Goal: Browse casually: Explore the website without a specific task or goal

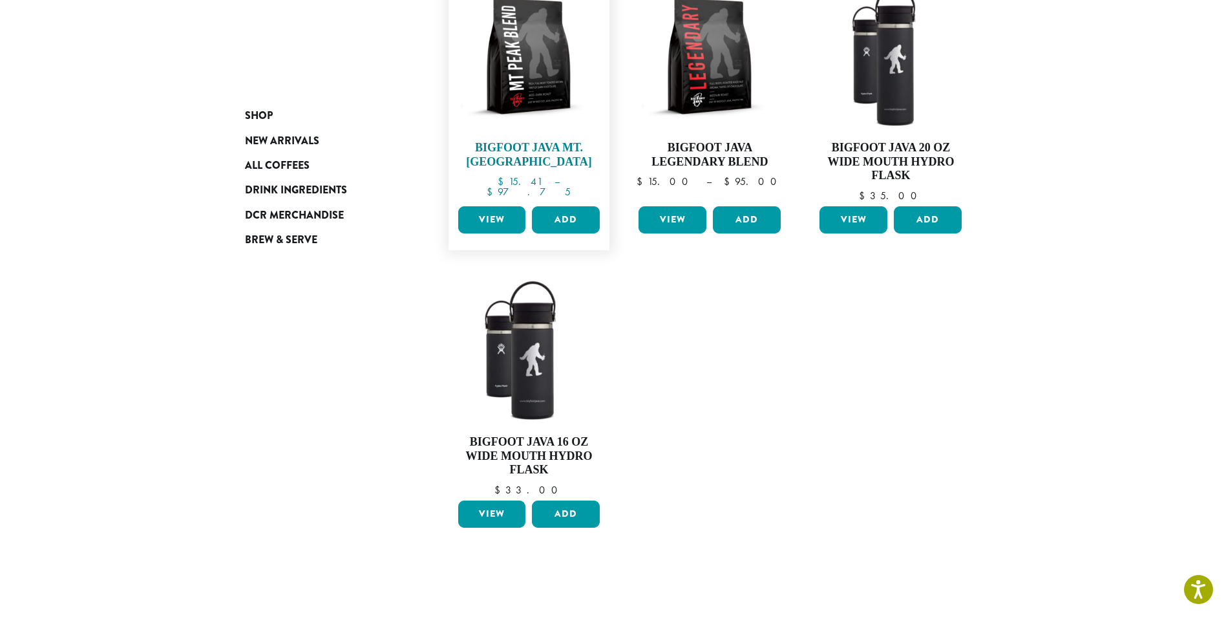
scroll to position [129, 0]
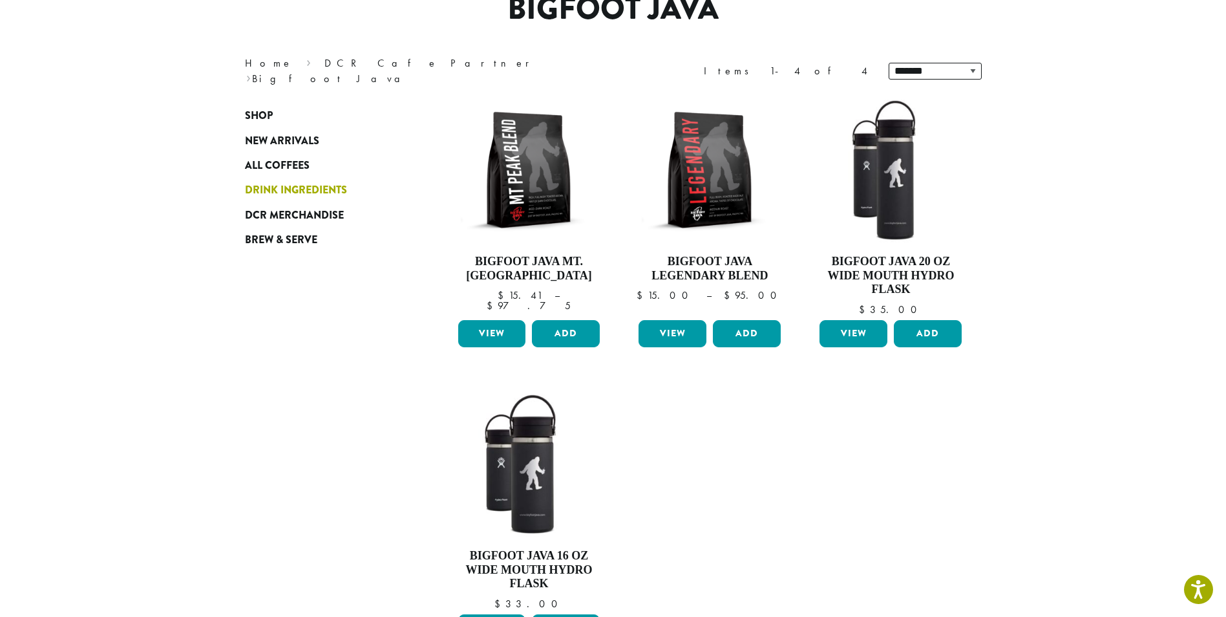
click at [344, 189] on span "Drink Ingredients" at bounding box center [296, 190] width 102 height 16
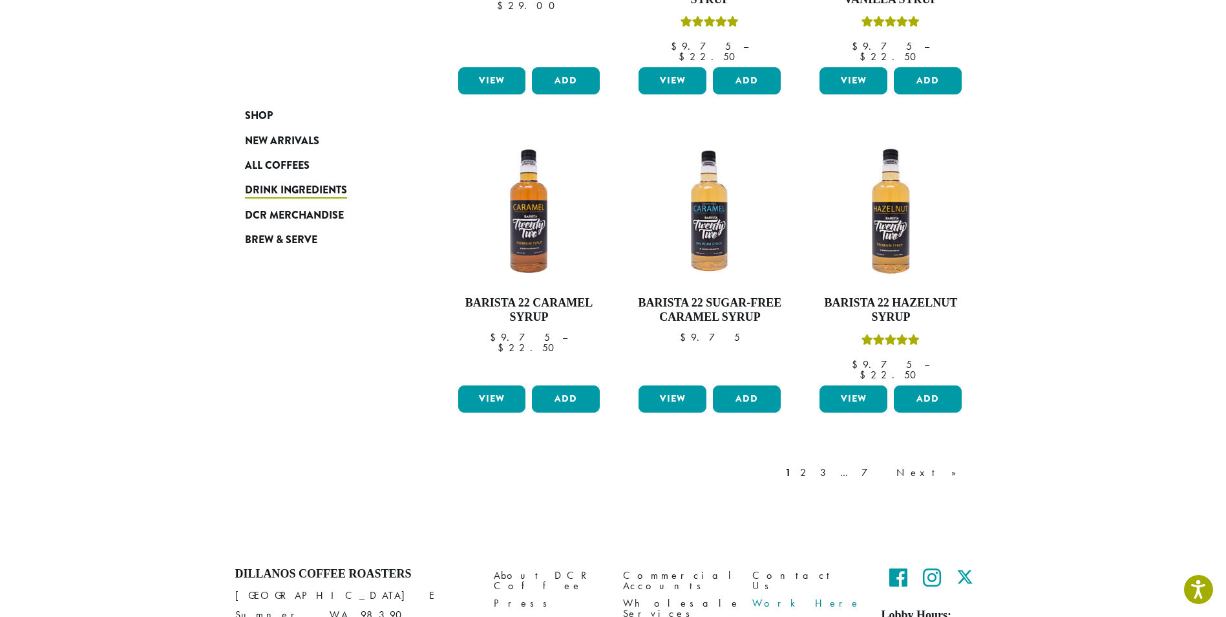
scroll to position [1054, 0]
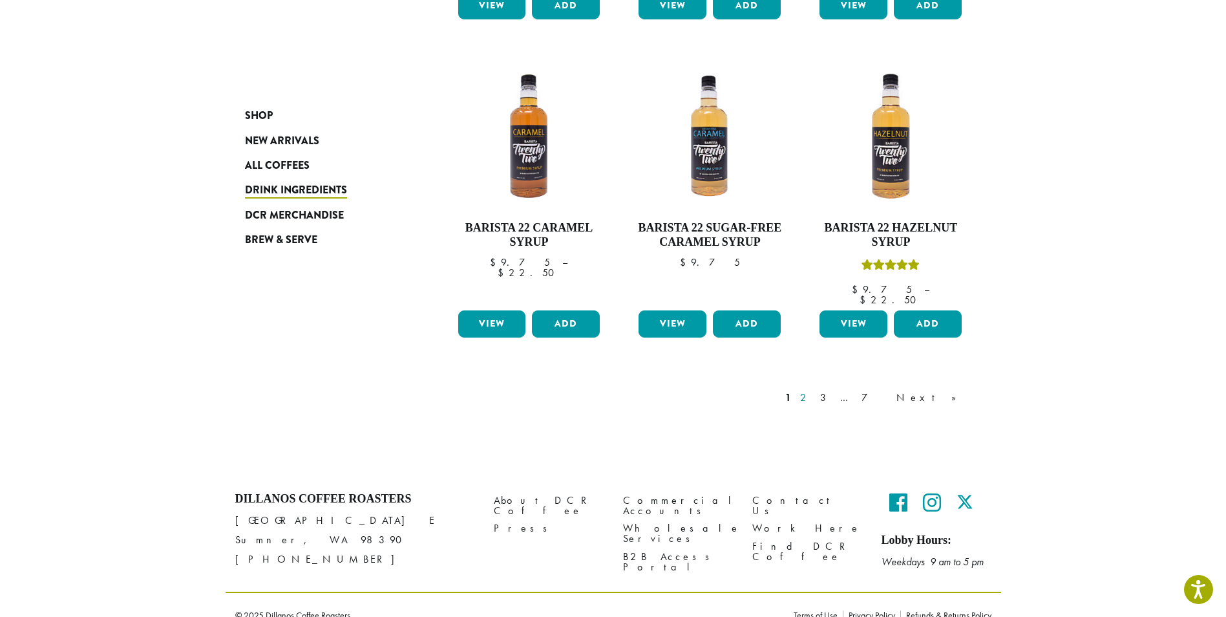
click at [814, 390] on link "2" at bounding box center [806, 398] width 16 height 16
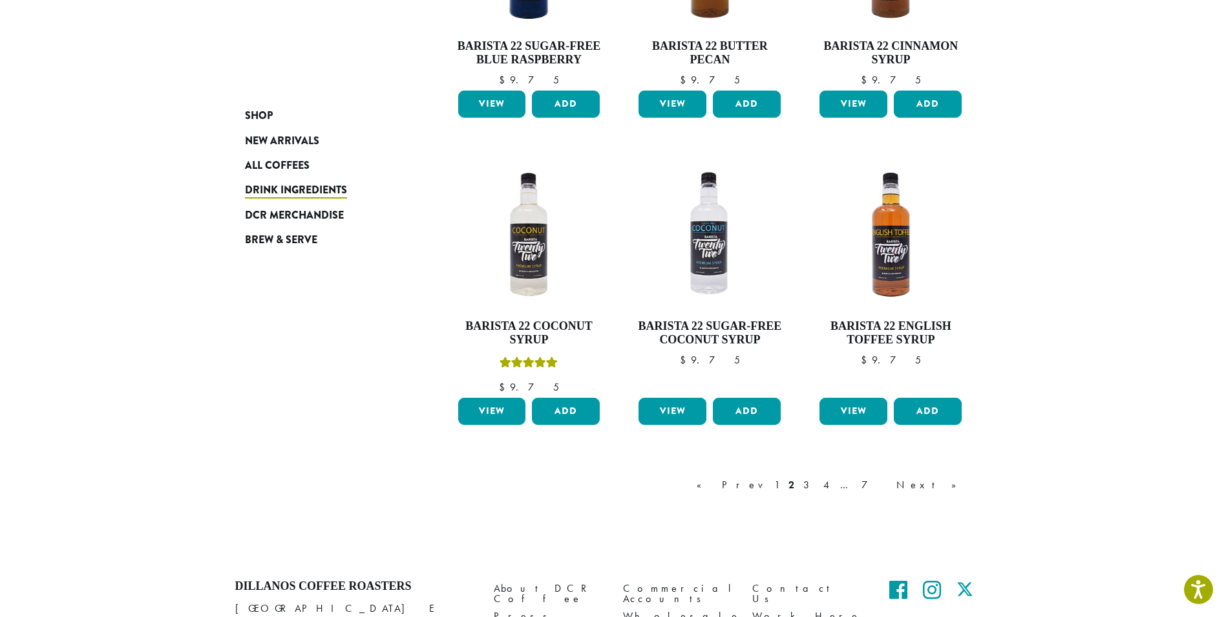
scroll to position [1067, 0]
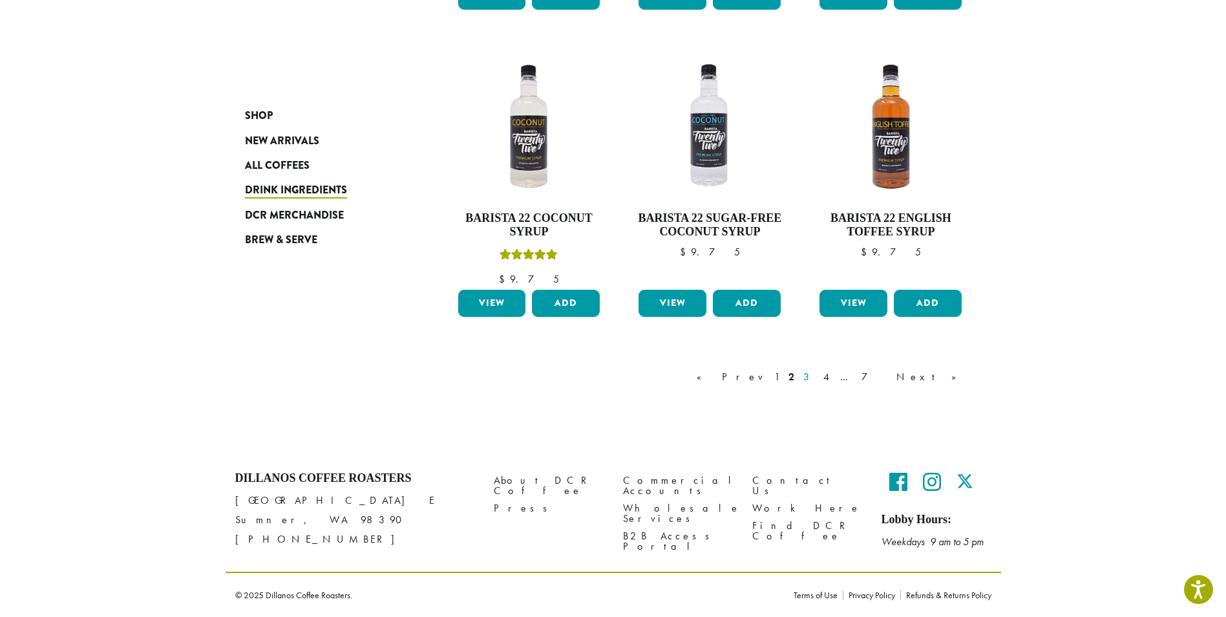
click at [817, 377] on link "3" at bounding box center [809, 377] width 16 height 16
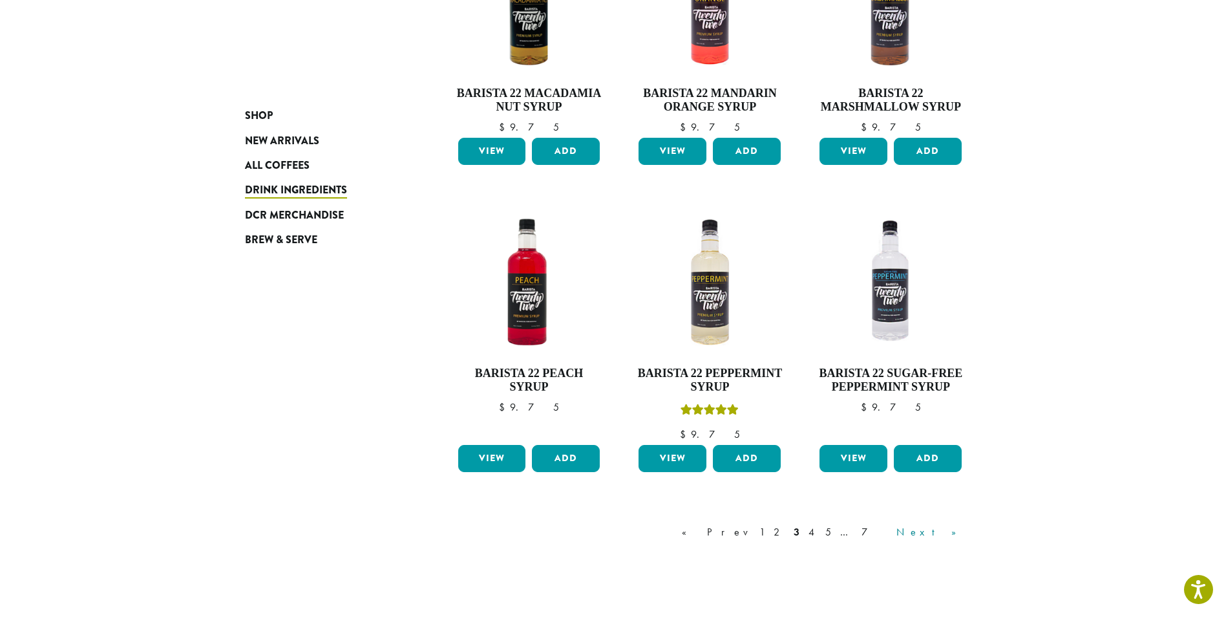
scroll to position [984, 0]
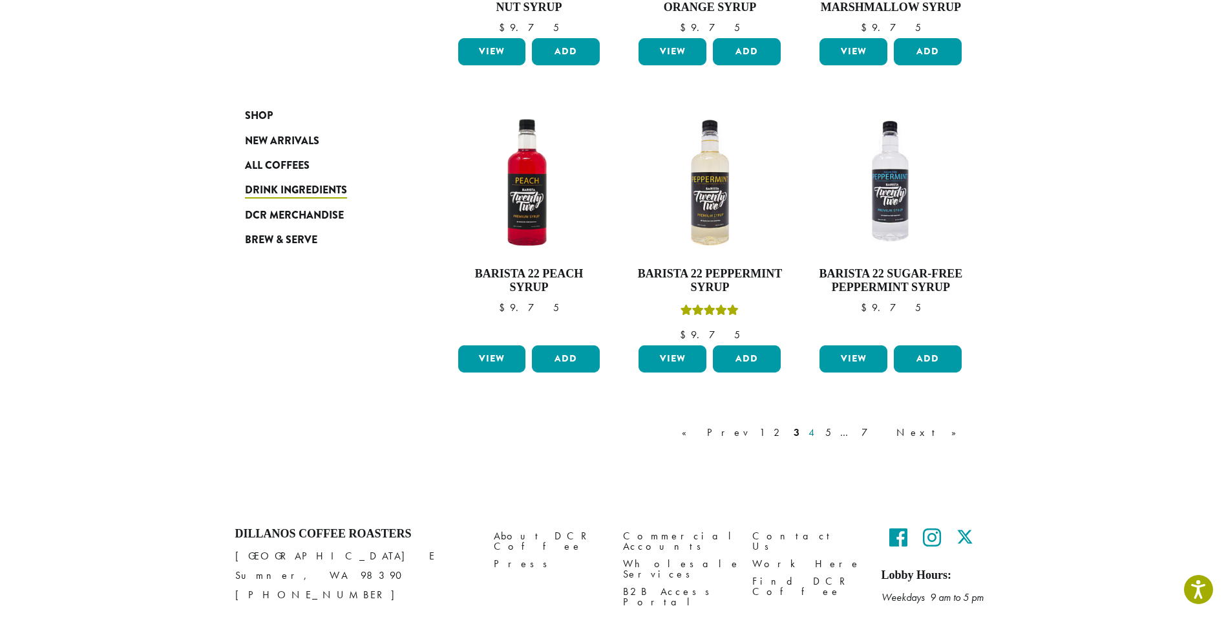
click at [819, 433] on link "4" at bounding box center [812, 433] width 13 height 16
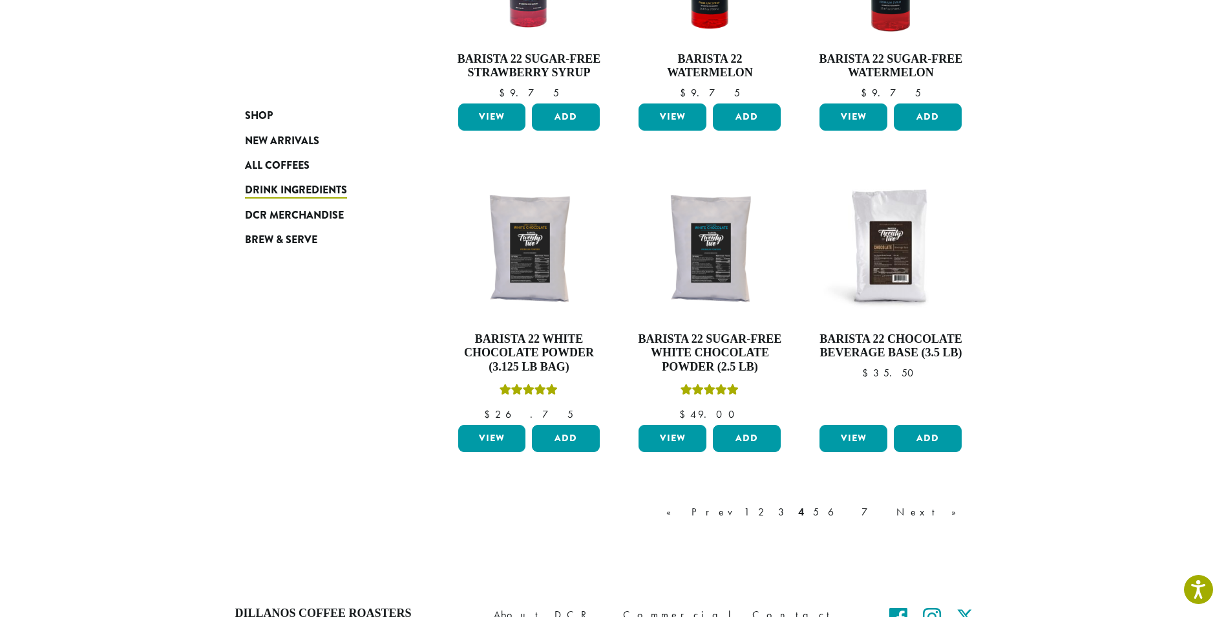
scroll to position [1049, 0]
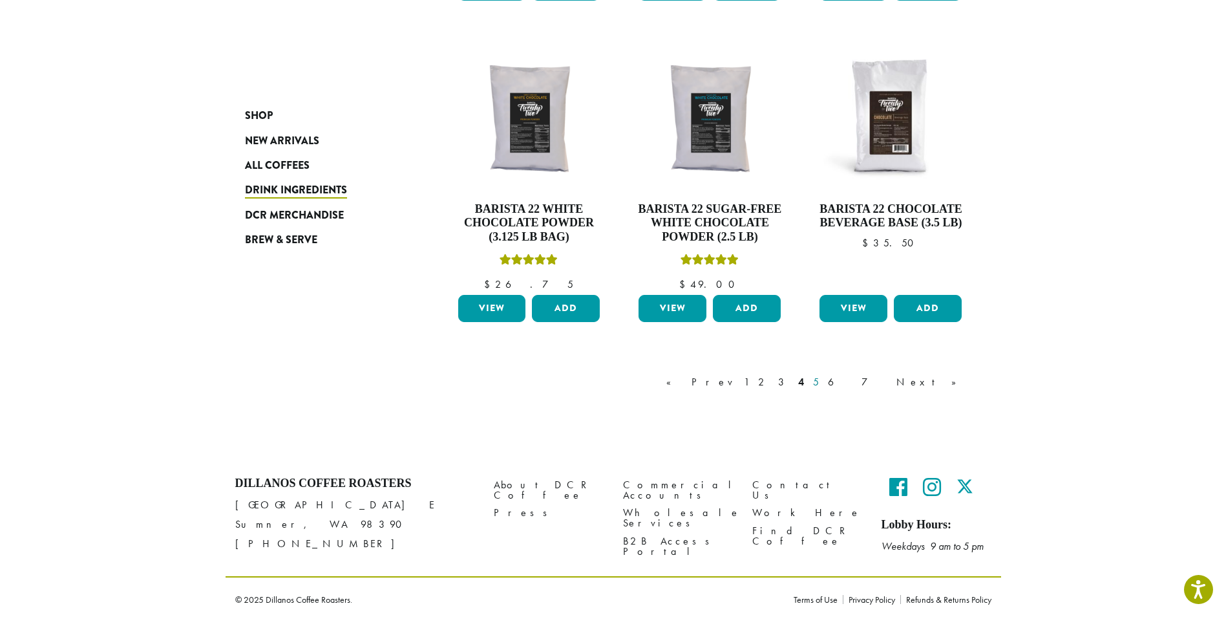
click at [821, 380] on link "5" at bounding box center [816, 382] width 11 height 16
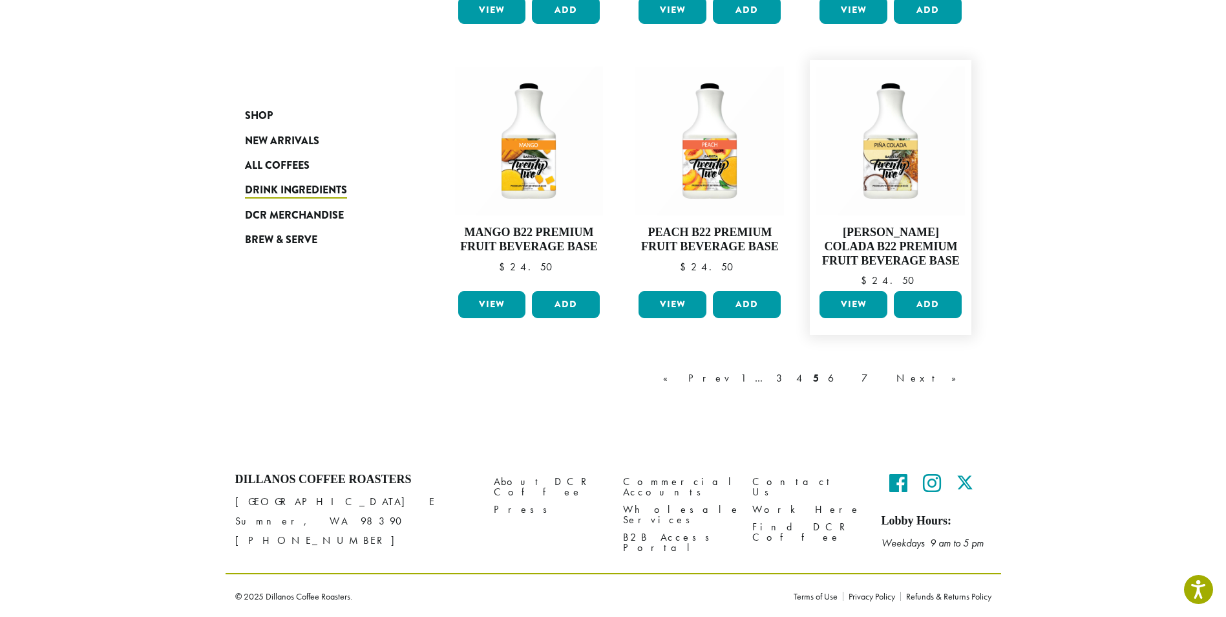
scroll to position [1095, 0]
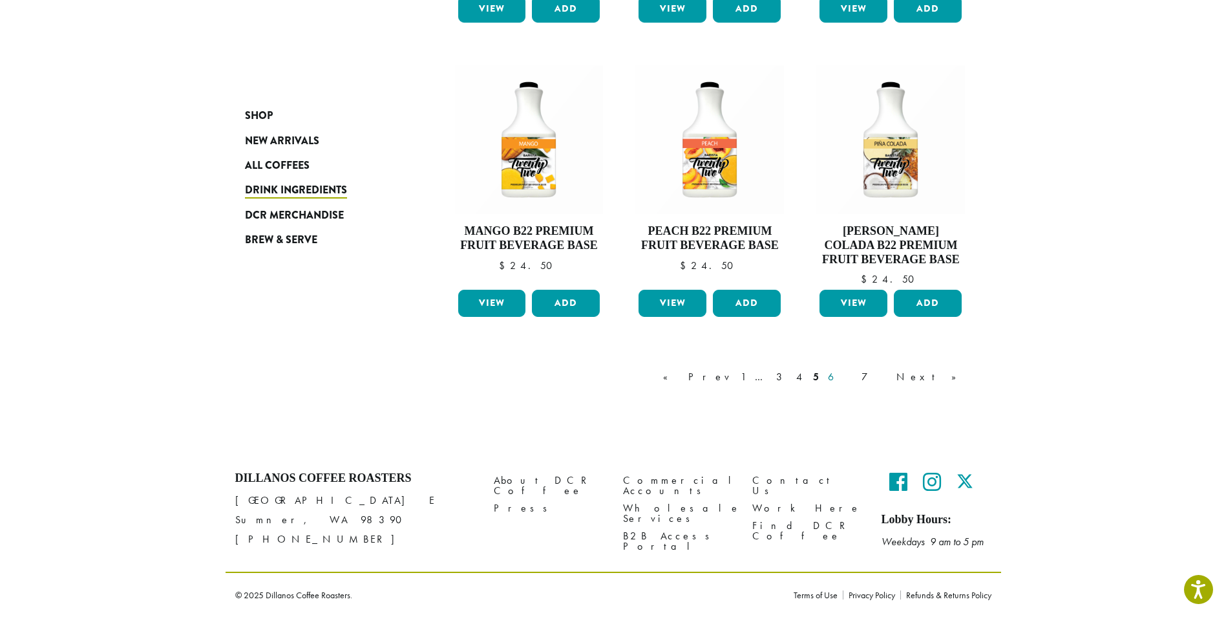
click at [855, 381] on link "6" at bounding box center [840, 377] width 30 height 16
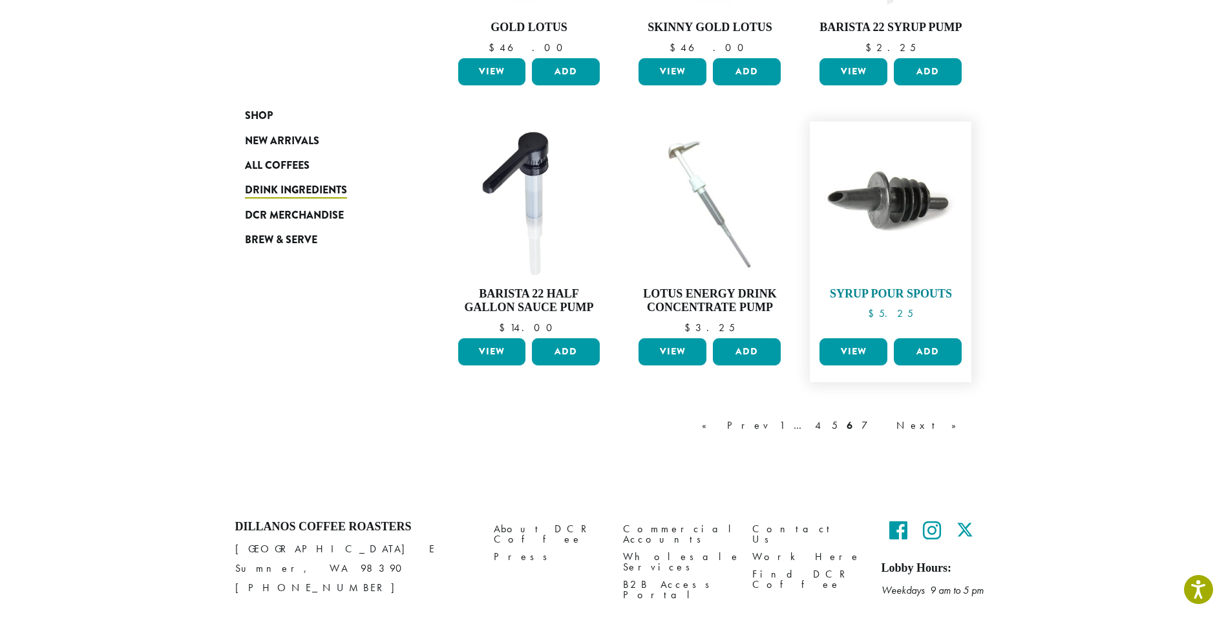
scroll to position [984, 0]
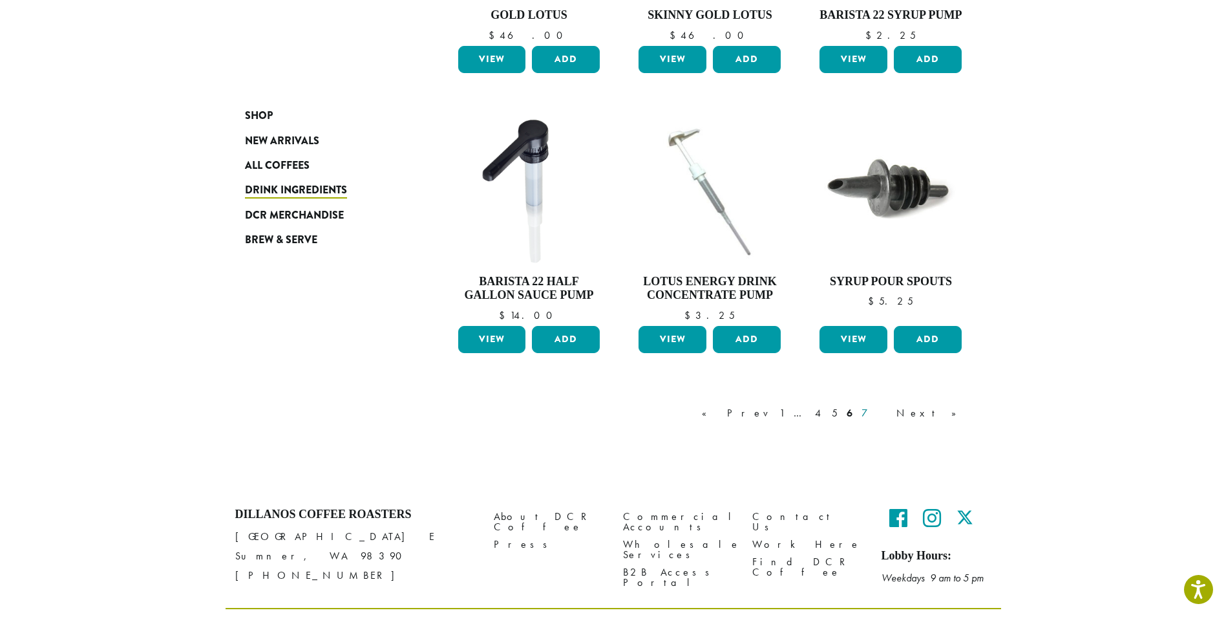
click at [890, 405] on link "7" at bounding box center [874, 413] width 31 height 16
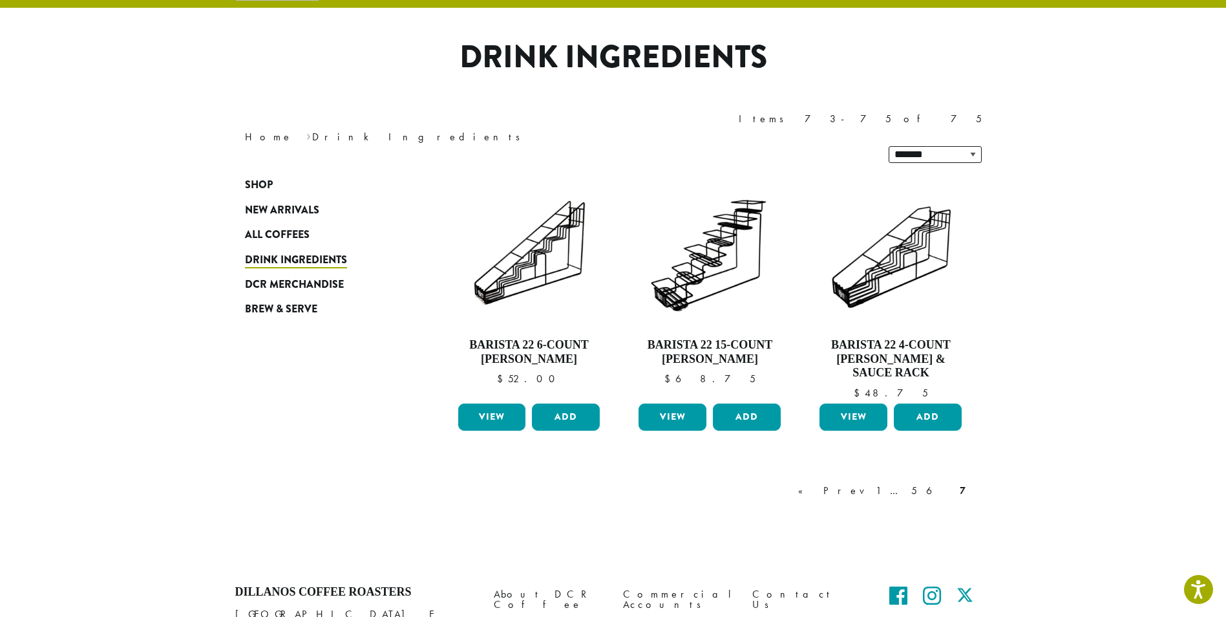
scroll to position [79, 0]
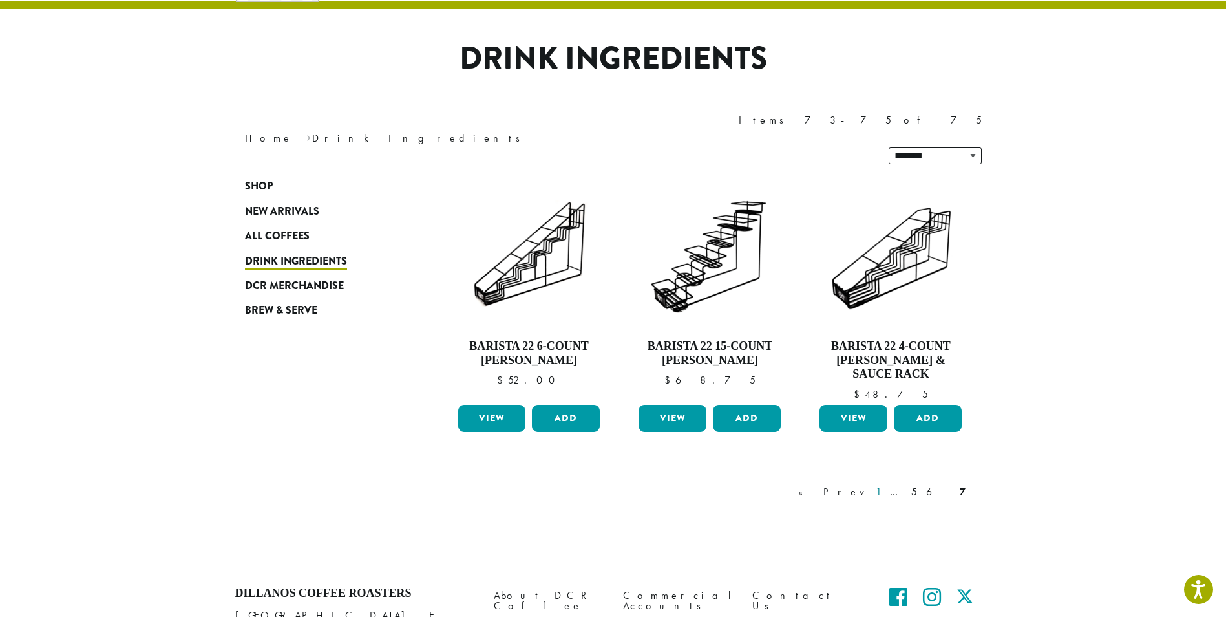
click at [884, 484] on link "1" at bounding box center [878, 492] width 10 height 16
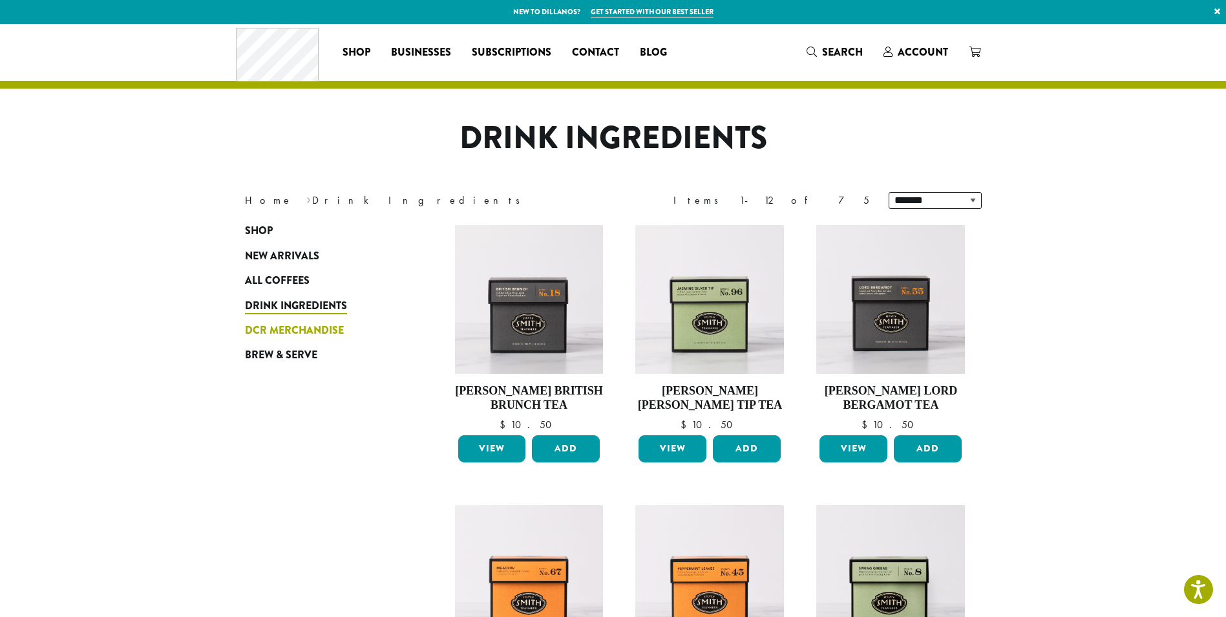
click at [333, 330] on span "DCR Merchandise" at bounding box center [294, 331] width 99 height 16
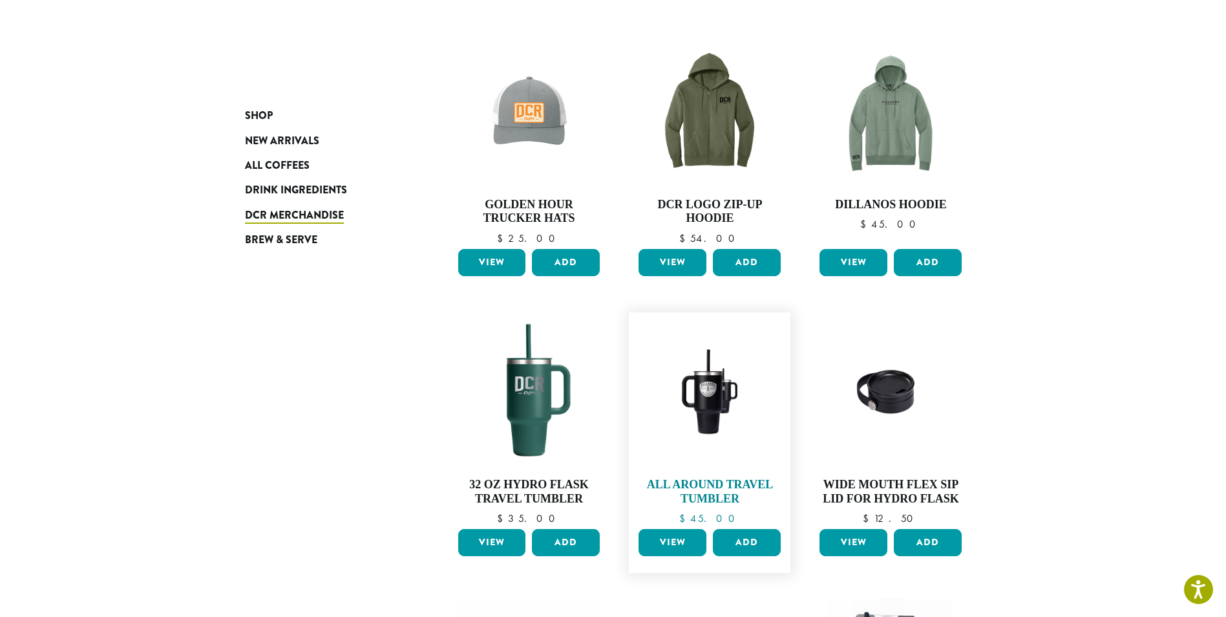
scroll to position [323, 0]
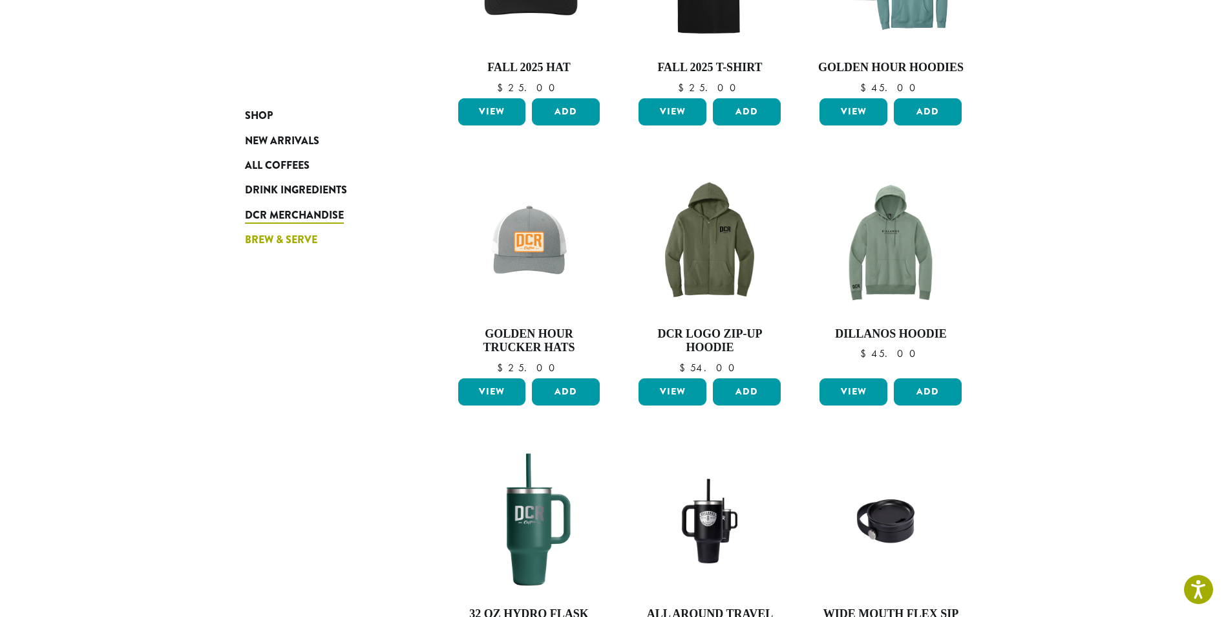
click at [288, 231] on link "Brew & Serve" at bounding box center [322, 240] width 155 height 25
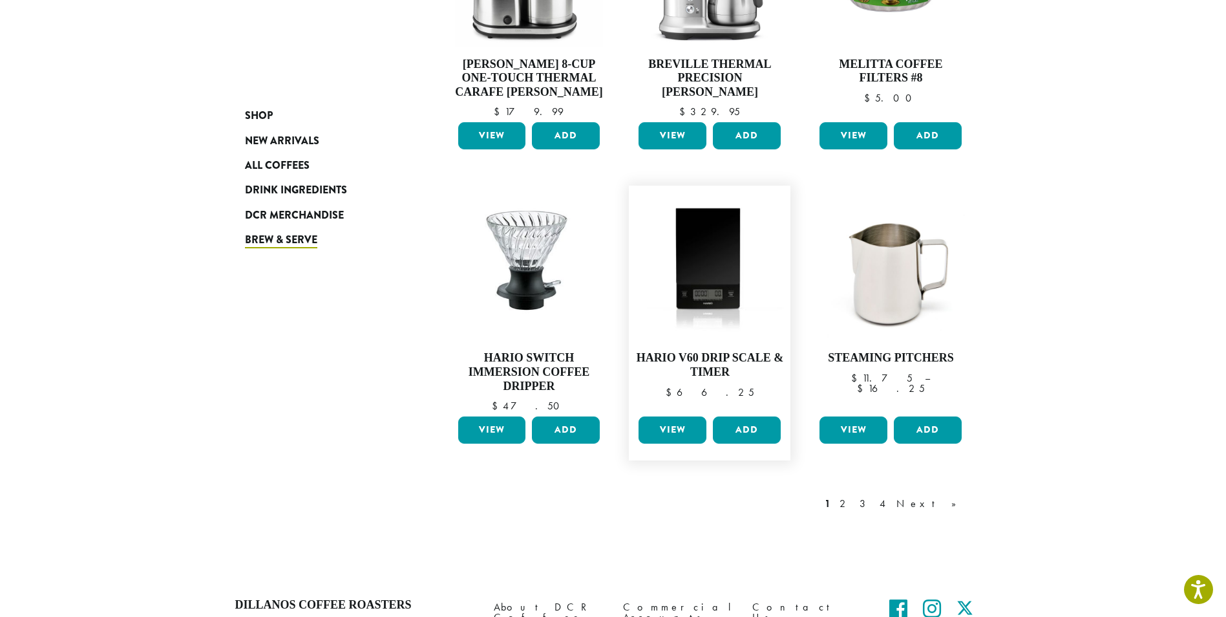
scroll to position [905, 0]
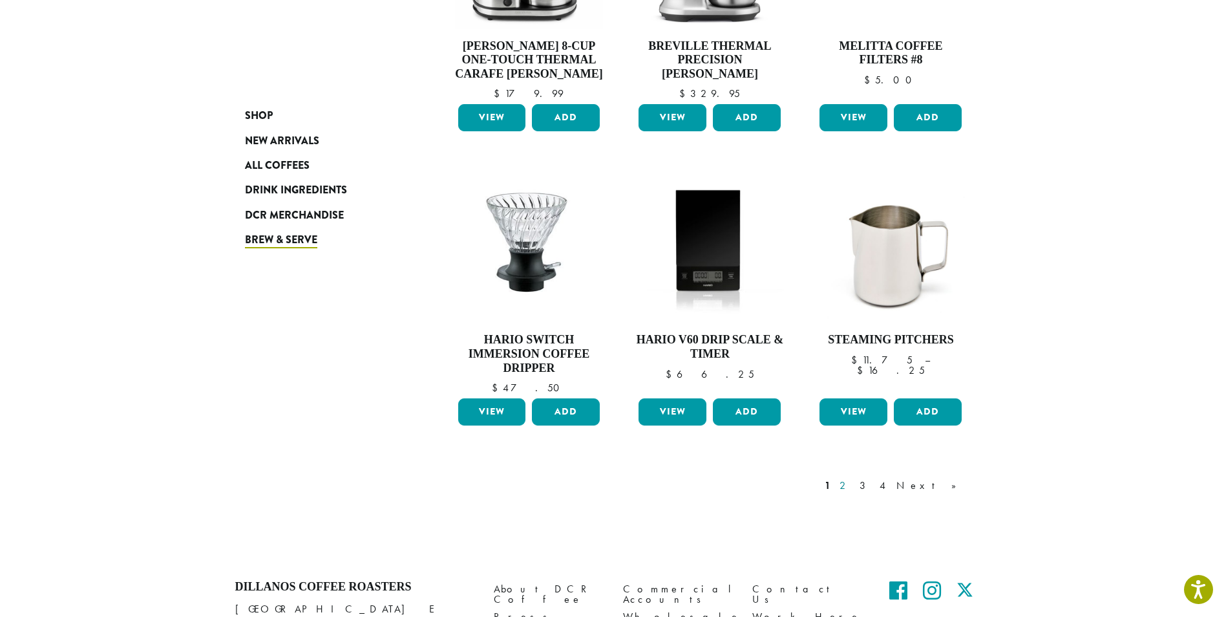
click at [853, 480] on link "2" at bounding box center [845, 486] width 16 height 16
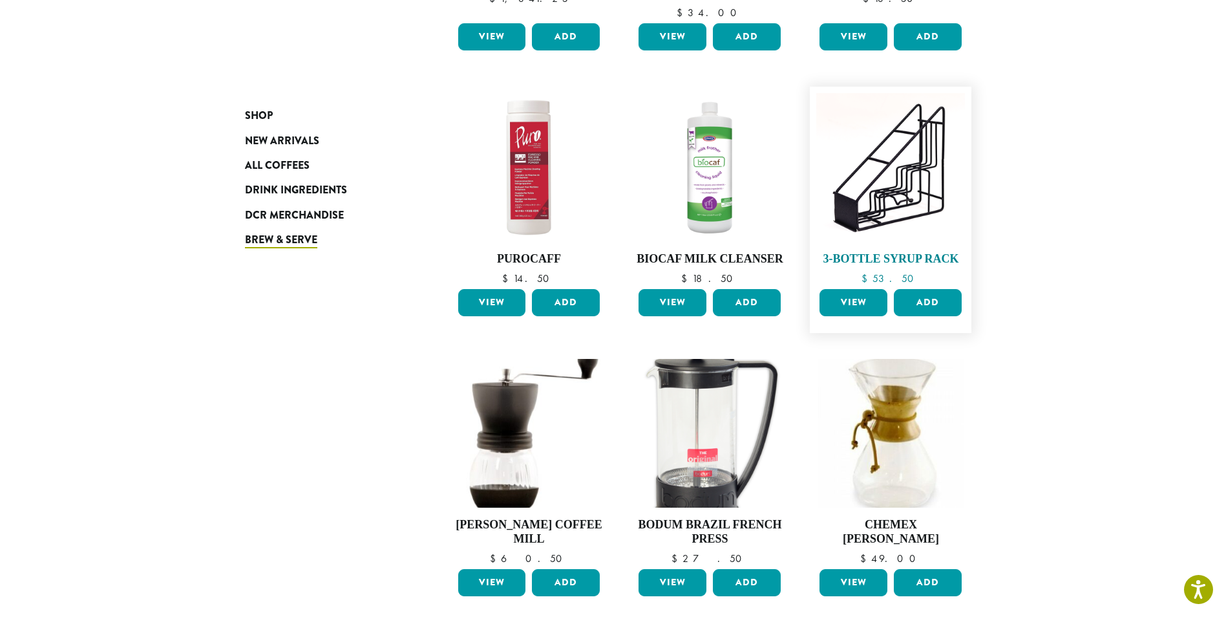
scroll to position [726, 0]
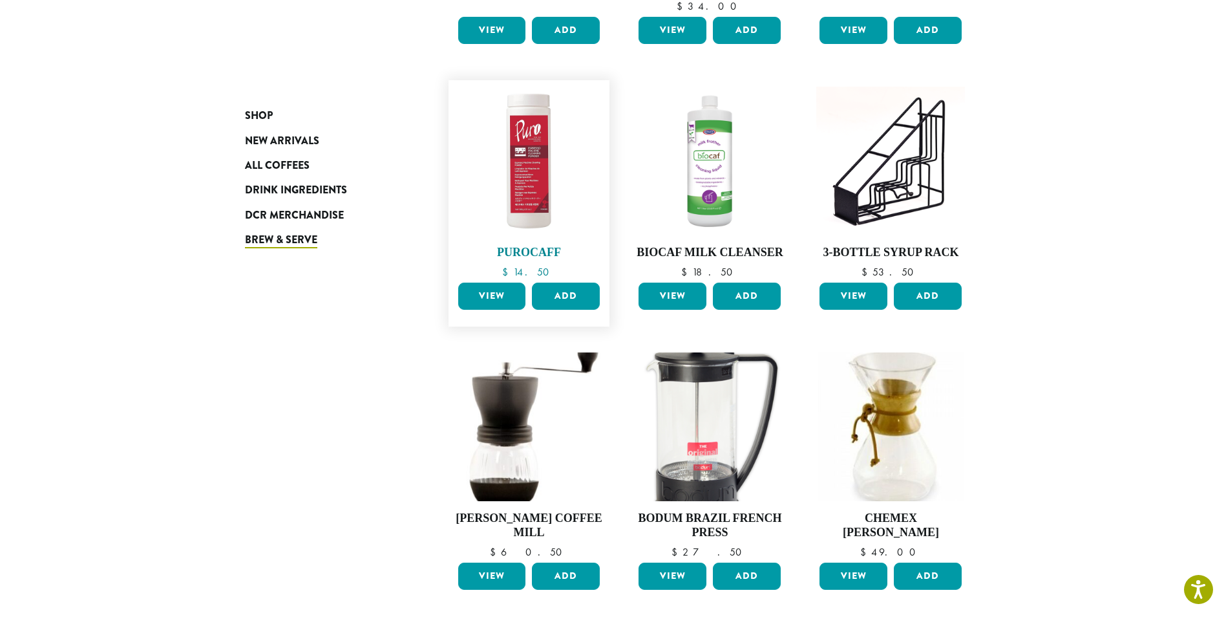
click at [538, 160] on img at bounding box center [528, 161] width 149 height 149
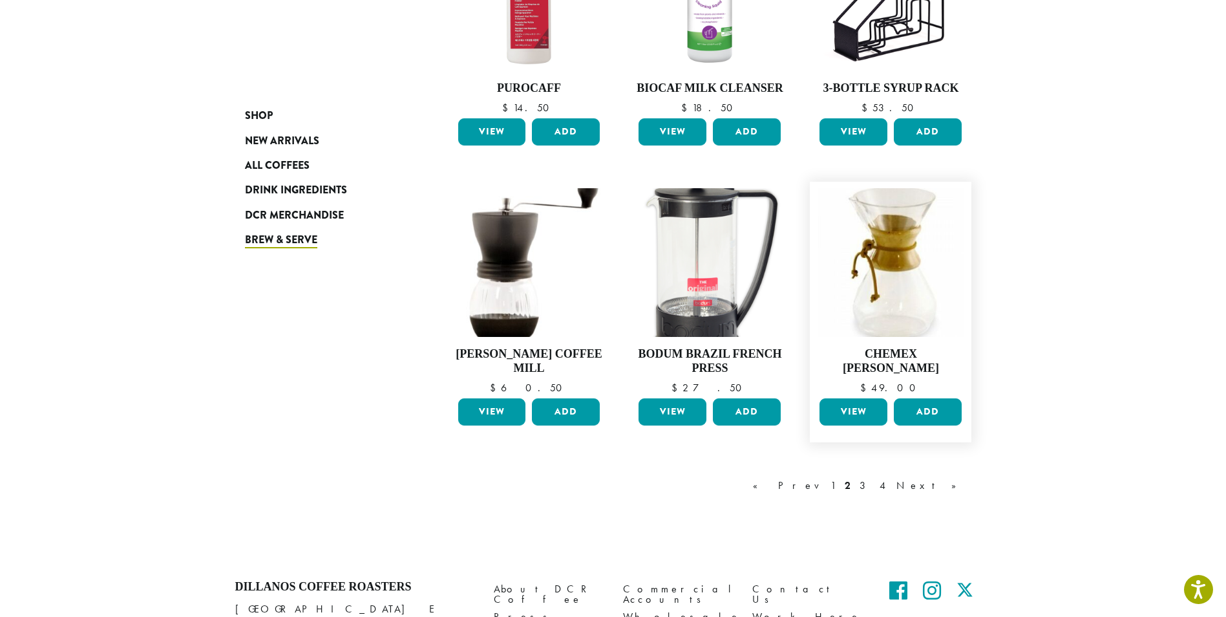
scroll to position [920, 0]
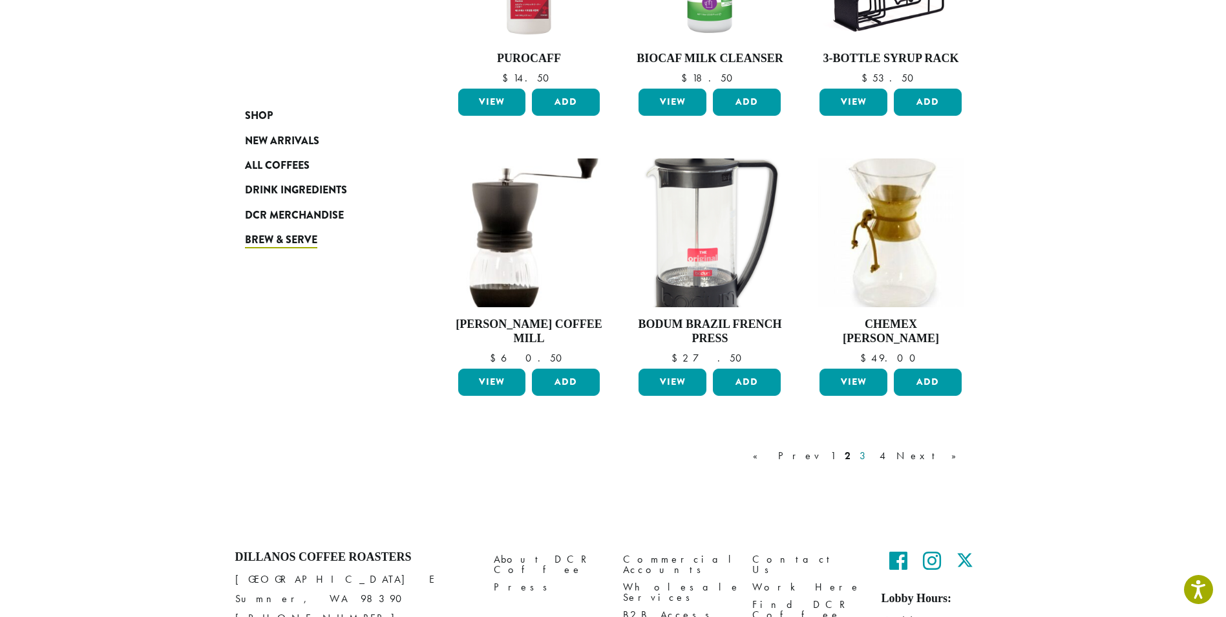
click at [873, 454] on link "3" at bounding box center [865, 456] width 16 height 16
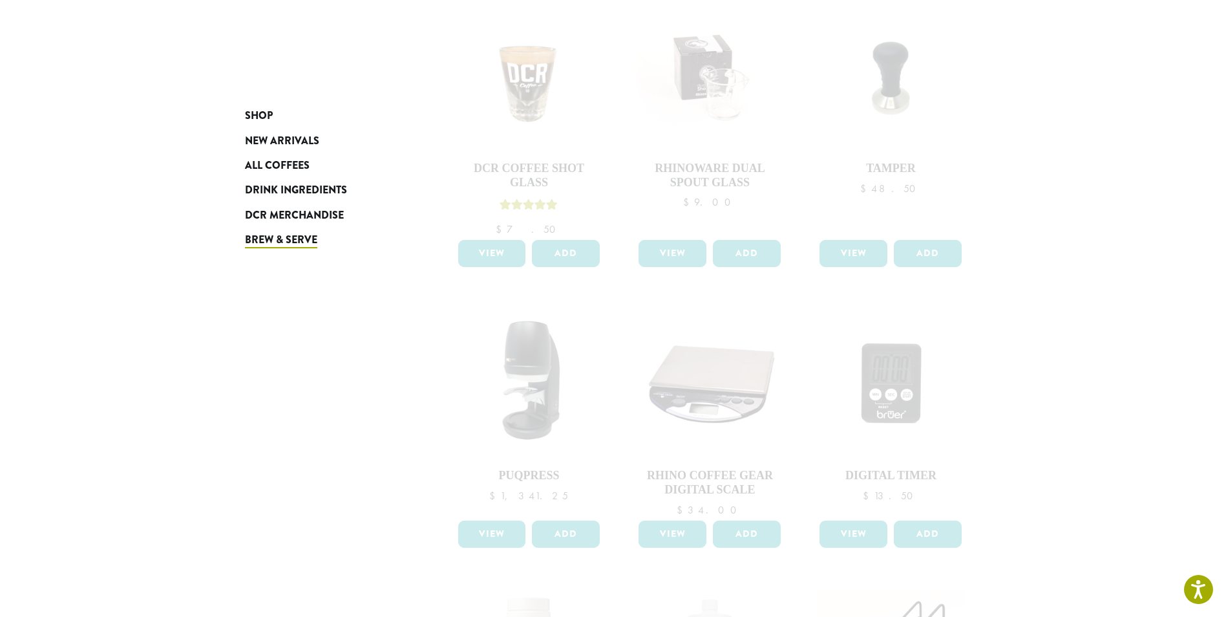
scroll to position [144, 0]
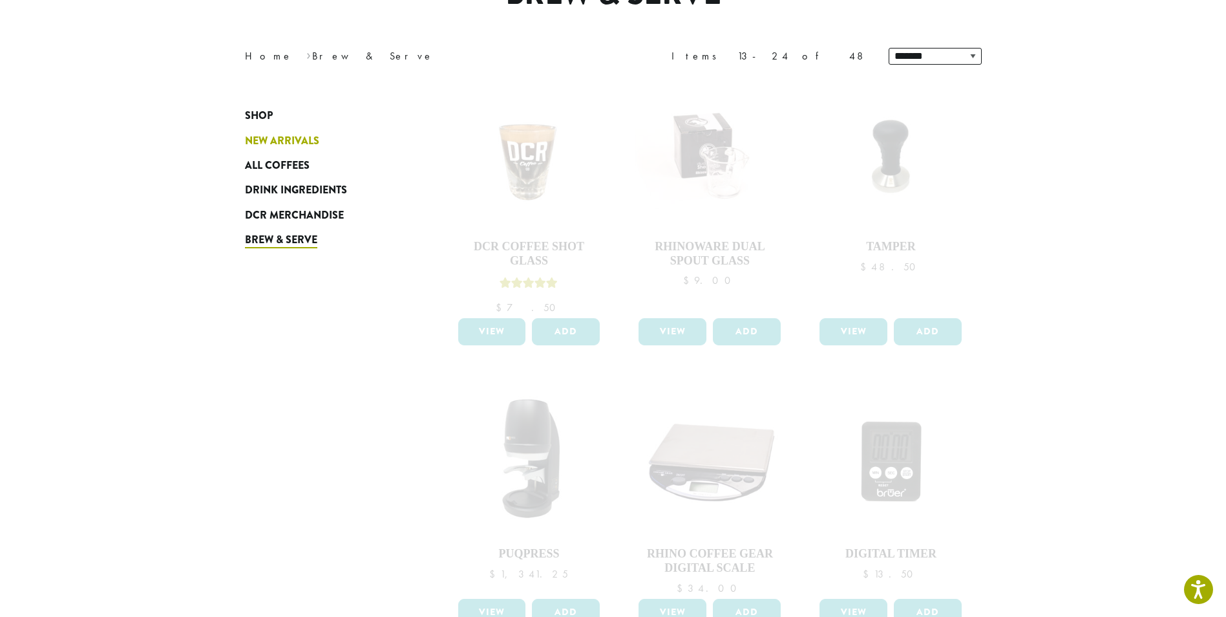
click at [275, 134] on span "New Arrivals" at bounding box center [282, 141] width 74 height 16
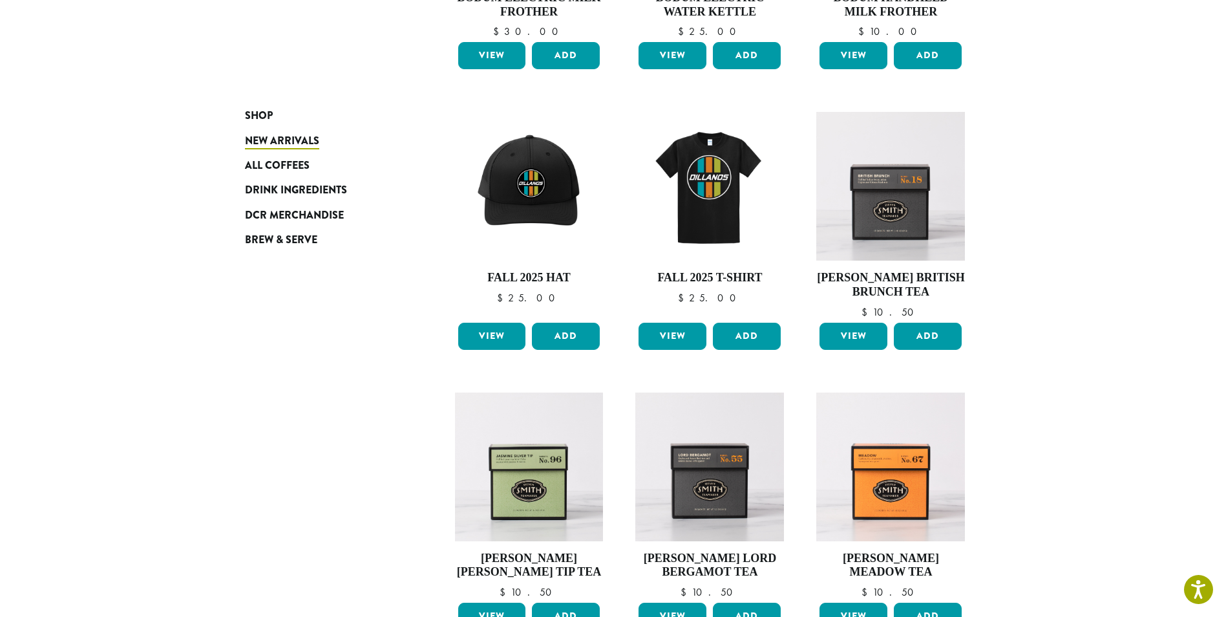
scroll to position [323, 0]
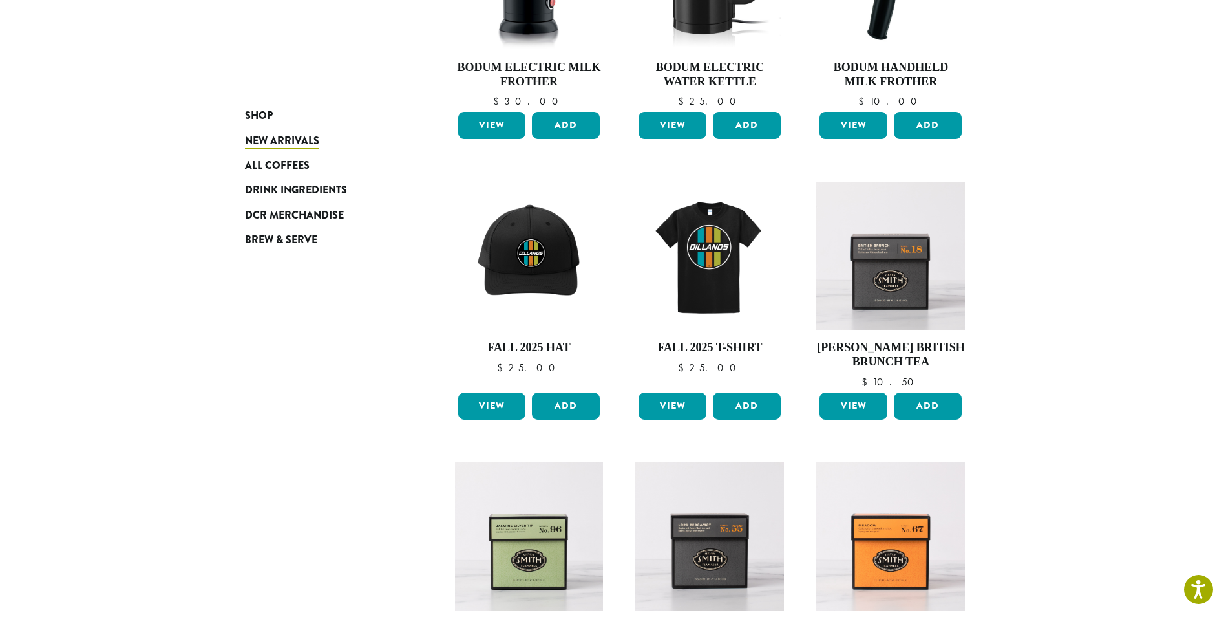
click at [244, 115] on div "Shop New Arrivals All Coffees Drink Ingredients DCR Merchandise Brew & Serve Bo…" at bounding box center [614, 487] width 776 height 1185
click at [246, 115] on span "Shop" at bounding box center [259, 116] width 28 height 16
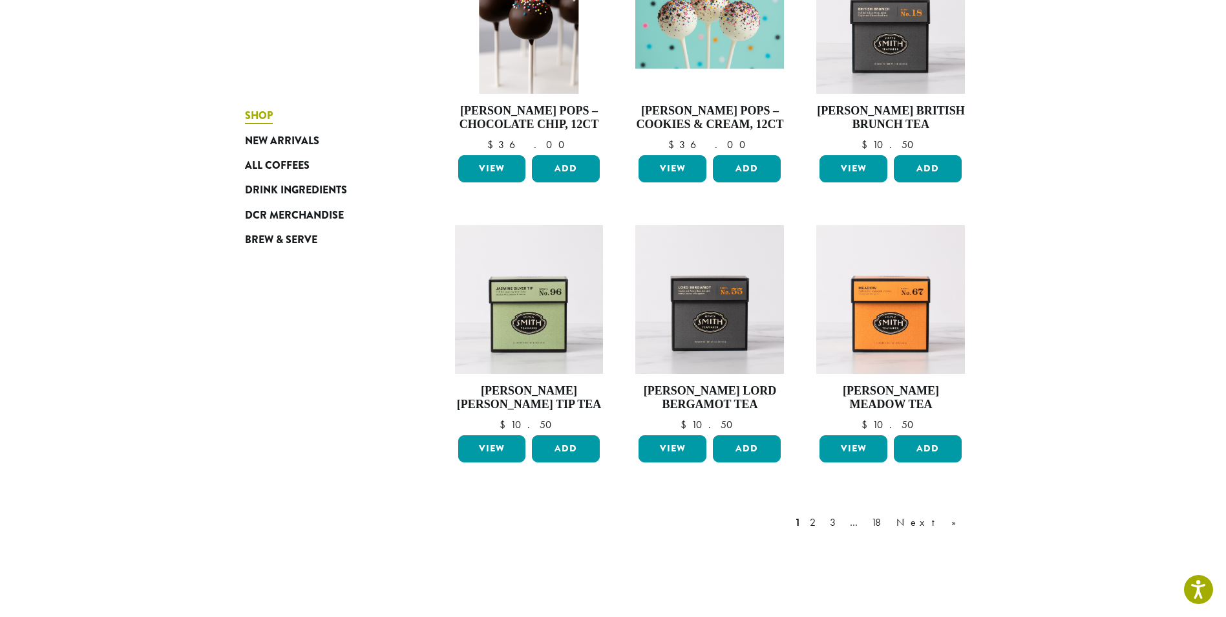
scroll to position [970, 0]
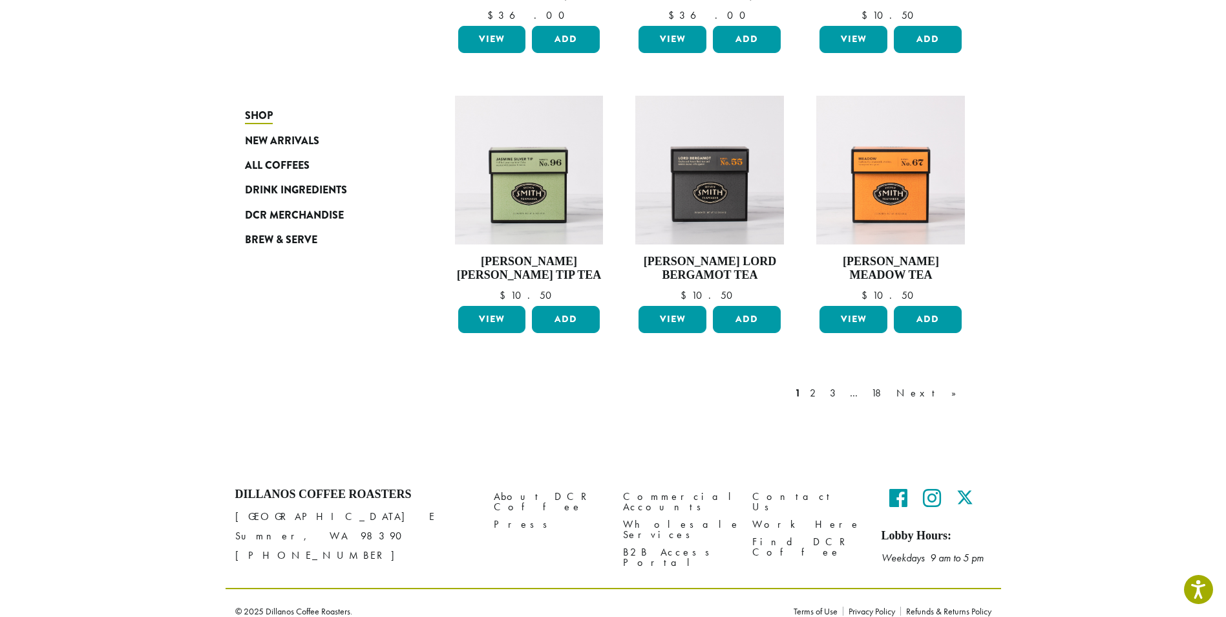
click at [890, 390] on link "18" at bounding box center [879, 393] width 21 height 16
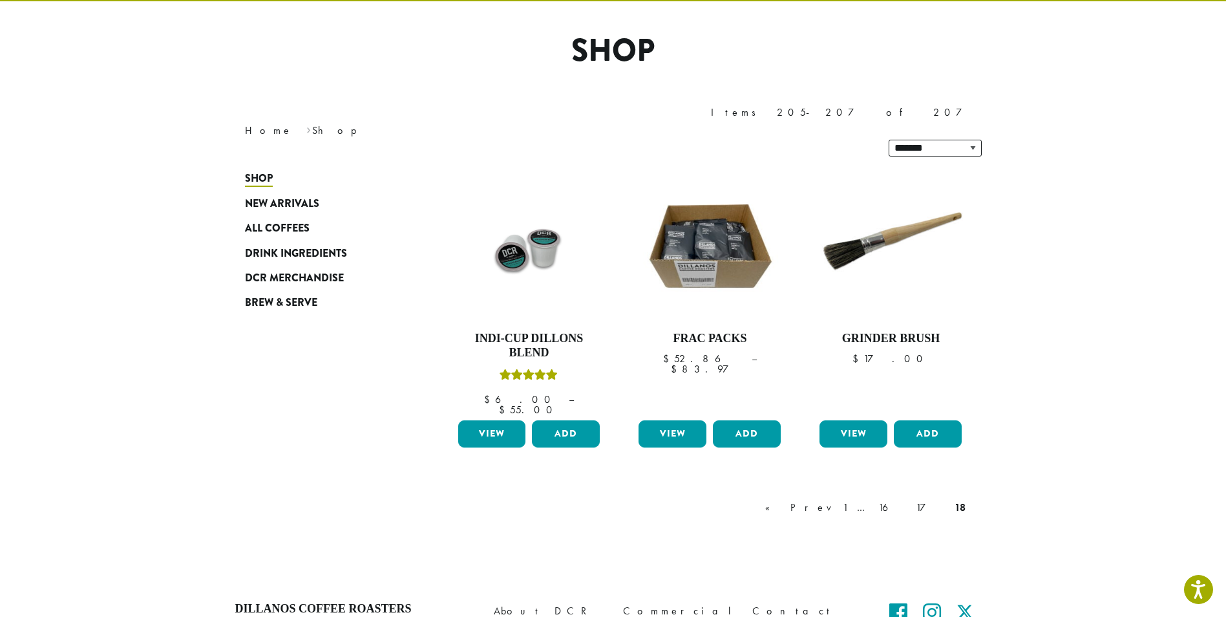
scroll to position [79, 0]
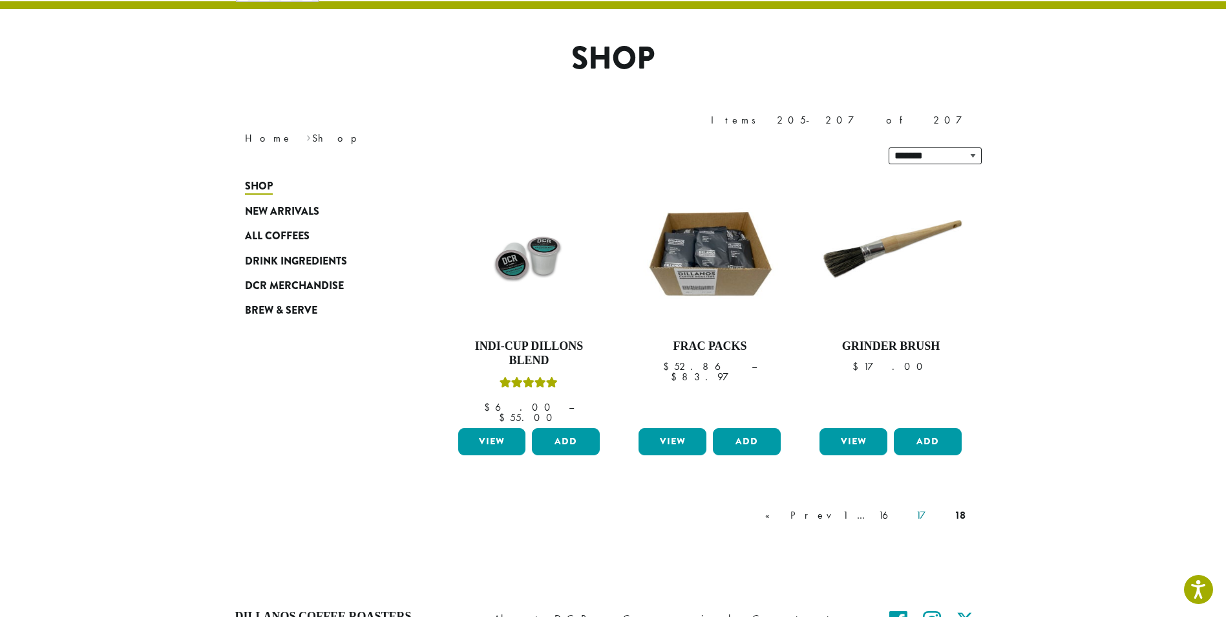
click at [943, 507] on link "17" at bounding box center [930, 515] width 35 height 16
